Goal: Task Accomplishment & Management: Complete application form

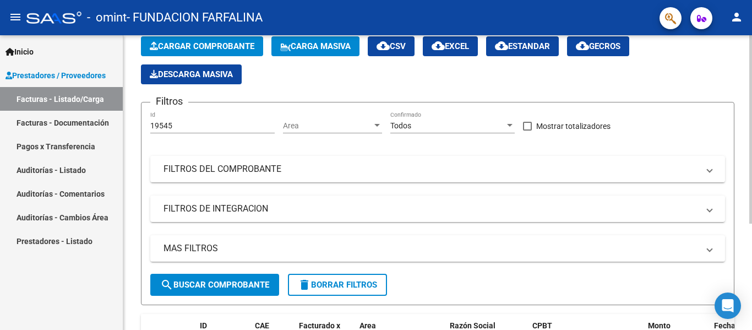
scroll to position [2, 0]
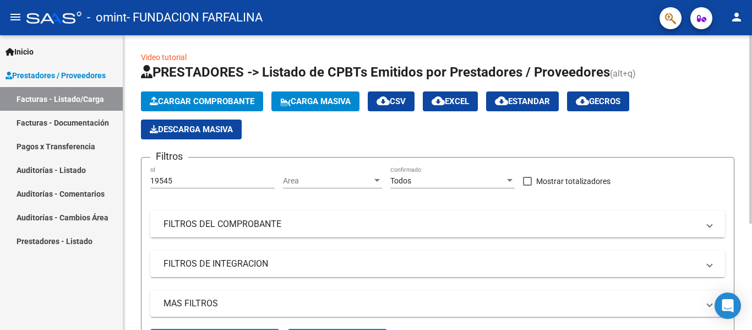
click at [253, 226] on mat-panel-title "FILTROS DEL COMPROBANTE" at bounding box center [430, 224] width 535 height 12
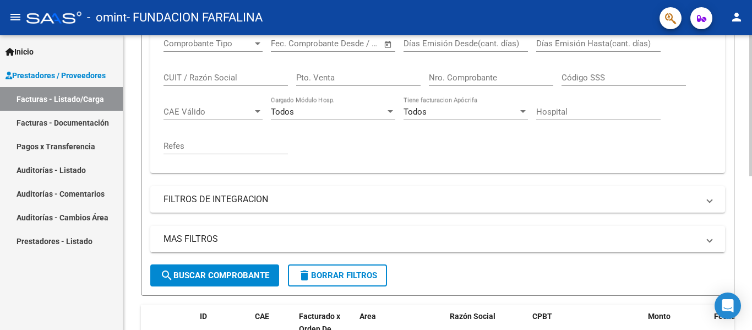
scroll to position [222, 0]
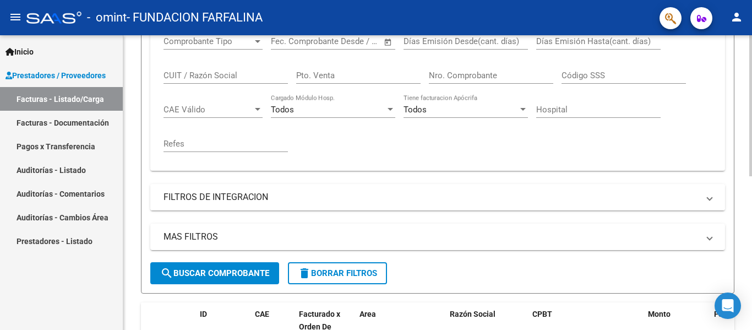
click at [263, 203] on mat-panel-title "FILTROS DE INTEGRACION" at bounding box center [430, 197] width 535 height 12
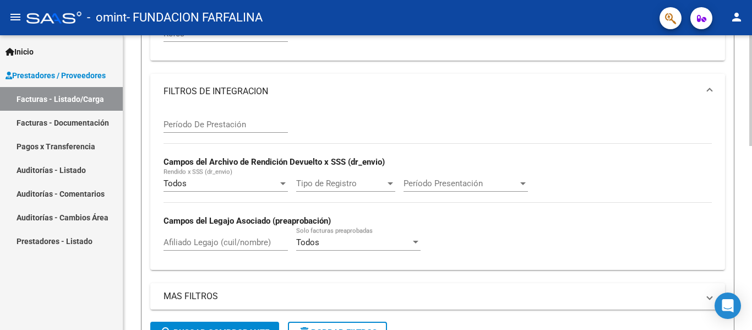
scroll to position [387, 0]
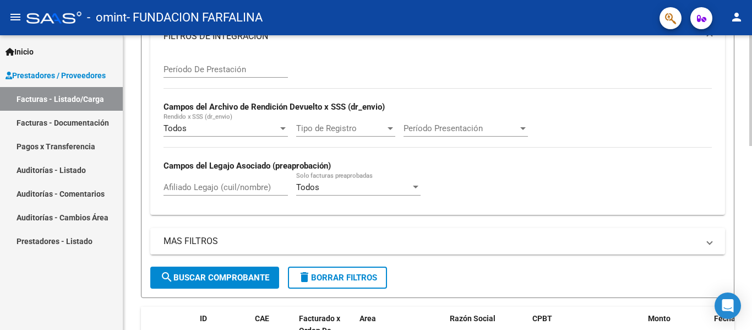
click at [203, 247] on mat-expansion-panel-header "MAS FILTROS" at bounding box center [437, 241] width 575 height 26
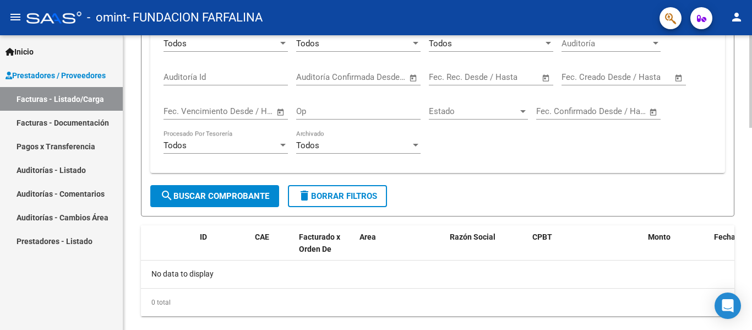
scroll to position [644, 0]
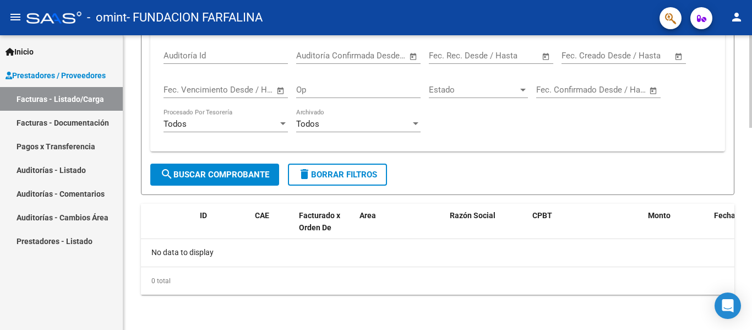
click at [210, 173] on span "search Buscar Comprobante" at bounding box center [214, 175] width 109 height 10
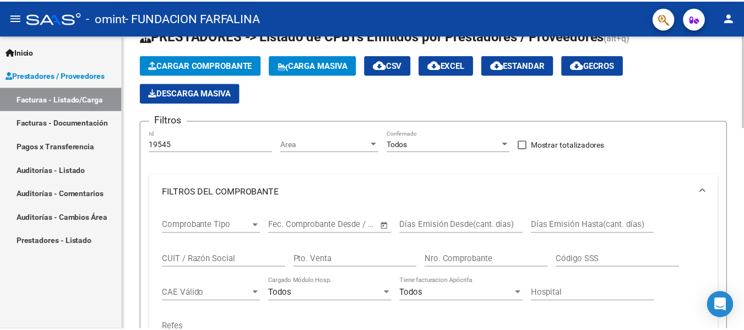
scroll to position [0, 0]
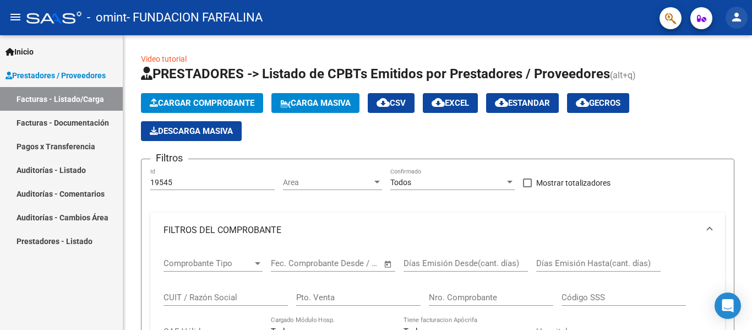
click at [734, 19] on mat-icon "person" at bounding box center [736, 16] width 13 height 13
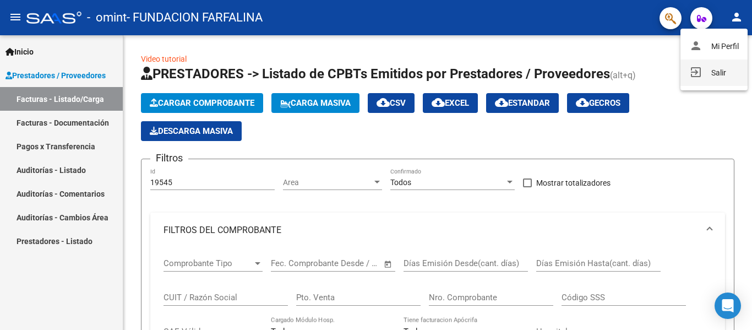
click at [722, 72] on button "exit_to_app Salir" at bounding box center [713, 72] width 67 height 26
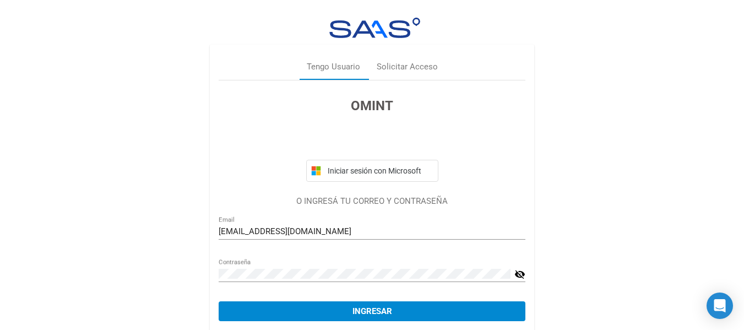
scroll to position [39, 0]
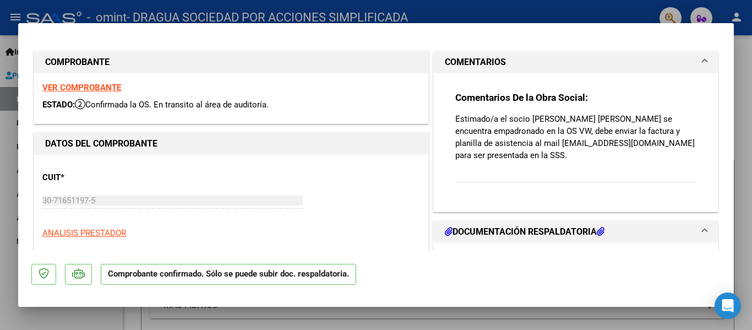
click at [469, 10] on div at bounding box center [376, 165] width 752 height 330
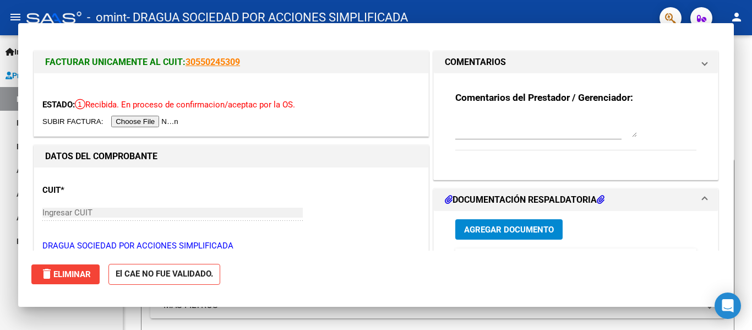
type input "$ 0,00"
